Goal: Find specific page/section: Find specific page/section

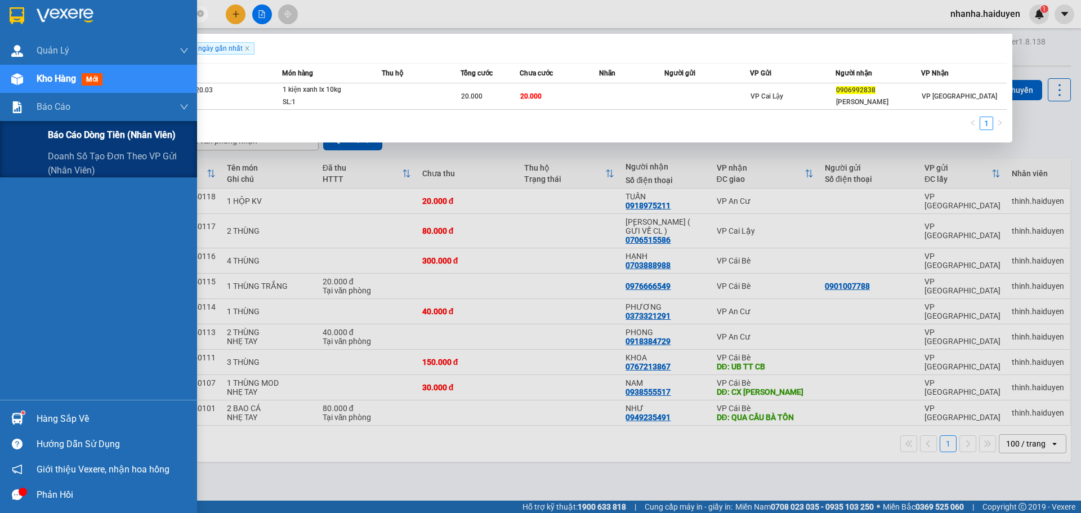
click at [64, 131] on span "Báo cáo dòng tiền (nhân viên)" at bounding box center [112, 135] width 128 height 14
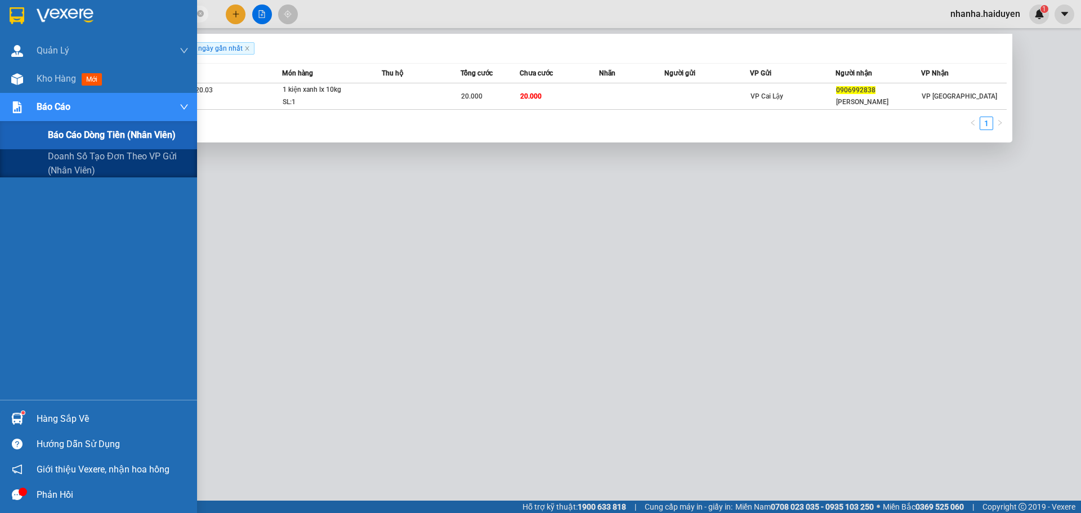
click at [53, 132] on span "Báo cáo dòng tiền (nhân viên)" at bounding box center [112, 135] width 128 height 14
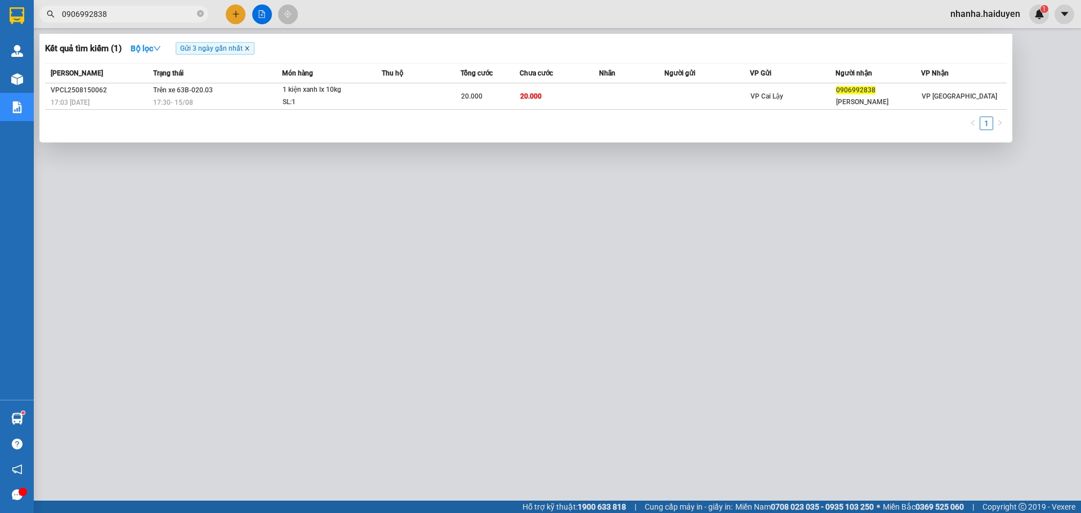
click at [250, 50] on icon "close" at bounding box center [247, 49] width 6 height 6
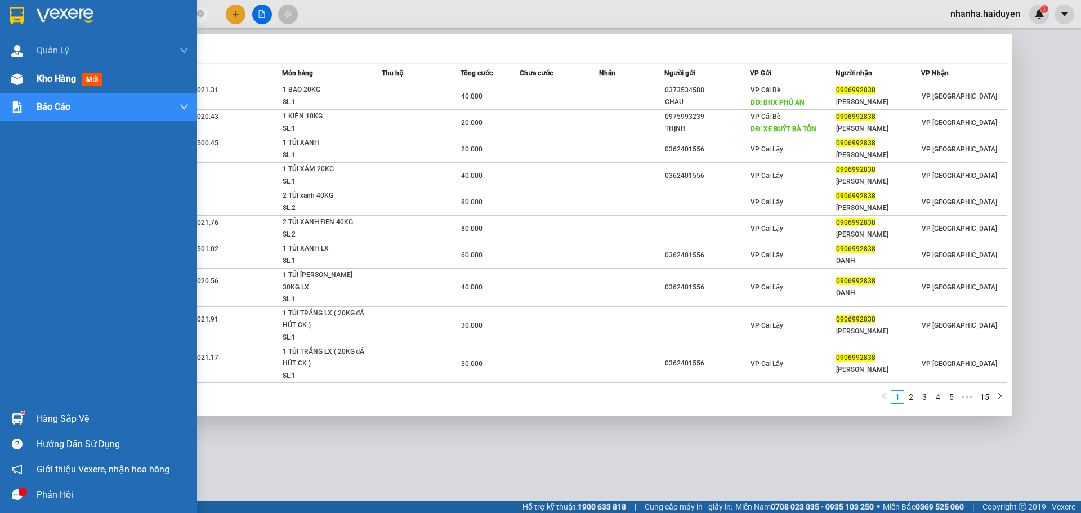
click at [28, 80] on div "Kho hàng mới" at bounding box center [98, 79] width 197 height 28
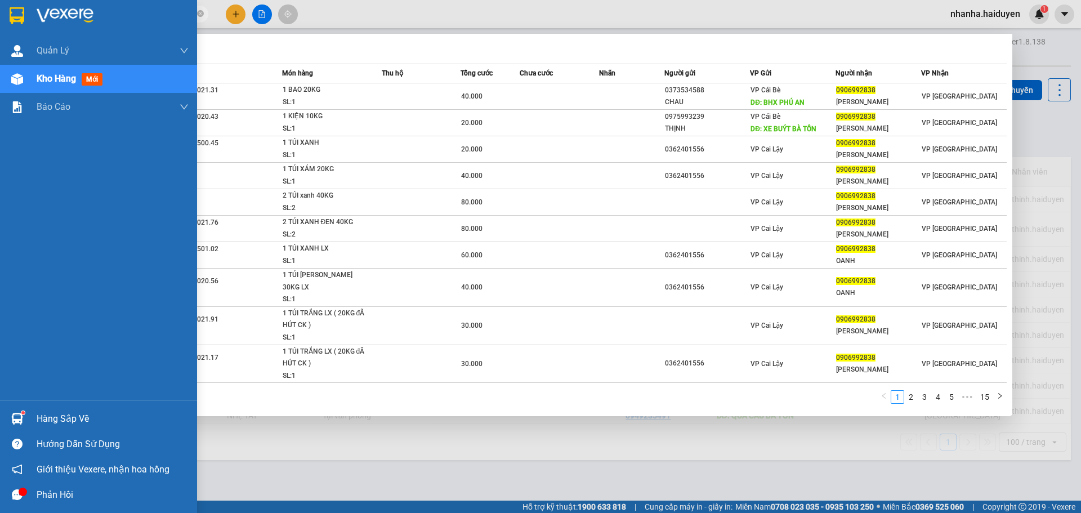
click at [67, 83] on span "Kho hàng" at bounding box center [56, 78] width 39 height 11
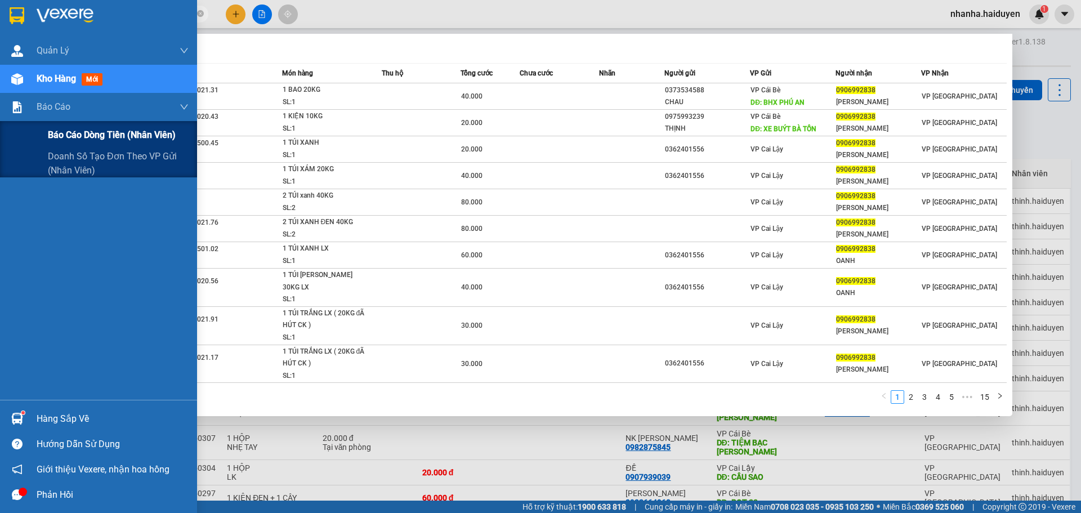
click at [61, 133] on span "Báo cáo dòng tiền (nhân viên)" at bounding box center [112, 135] width 128 height 14
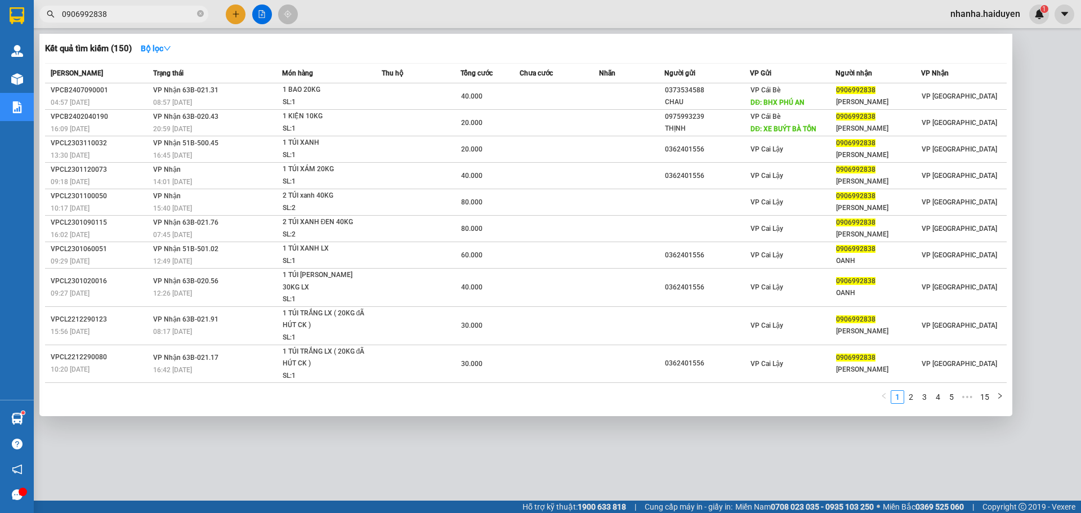
click at [204, 15] on span "0906992838" at bounding box center [123, 14] width 169 height 17
click at [200, 14] on icon "close-circle" at bounding box center [200, 13] width 7 height 7
